Goal: Navigation & Orientation: Find specific page/section

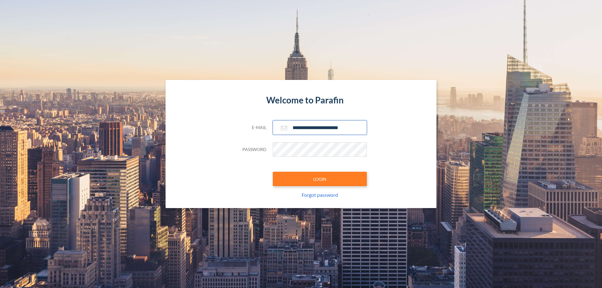
type input "**********"
click at [320, 179] on button "LOGIN" at bounding box center [320, 179] width 94 height 14
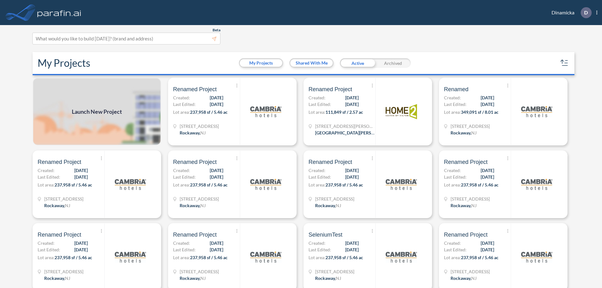
scroll to position [2, 0]
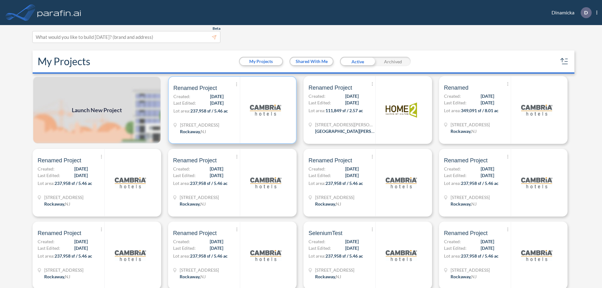
click at [231, 110] on p "Lot area: 237,958 sf / 5.46 ac" at bounding box center [206, 112] width 66 height 9
